Goal: Go to known website: Access a specific website the user already knows

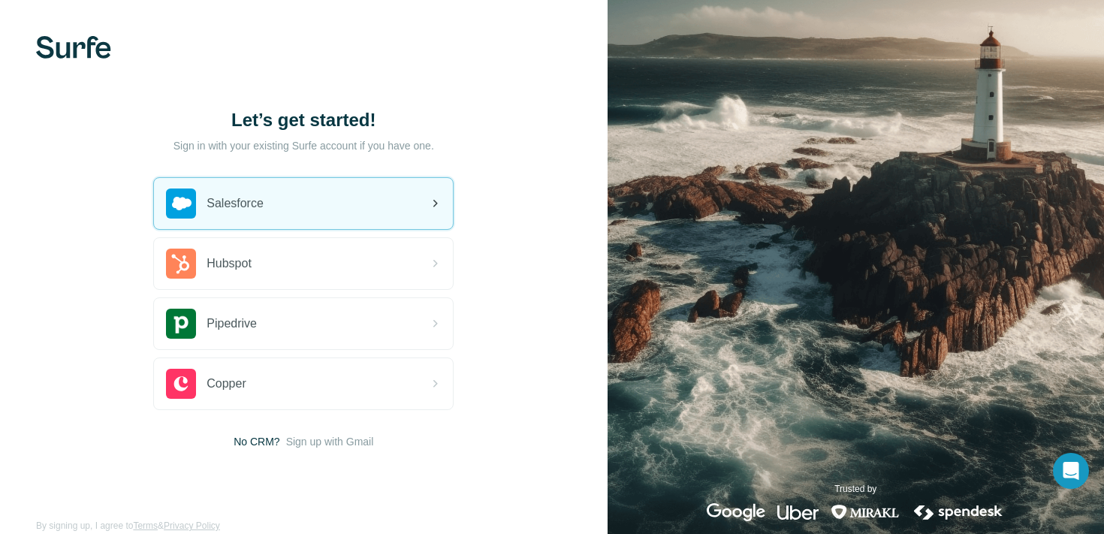
click at [282, 216] on div "Salesforce" at bounding box center [303, 203] width 299 height 51
